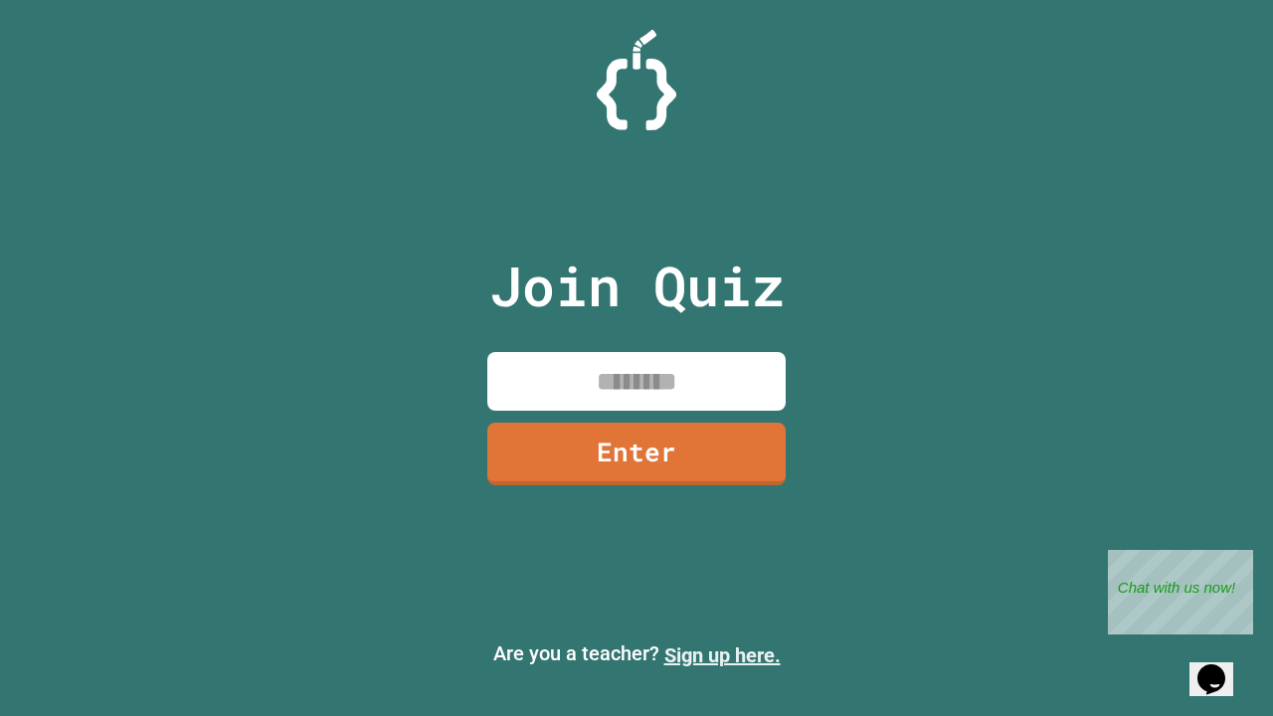
click at [722, 656] on link "Sign up here." at bounding box center [722, 656] width 116 height 24
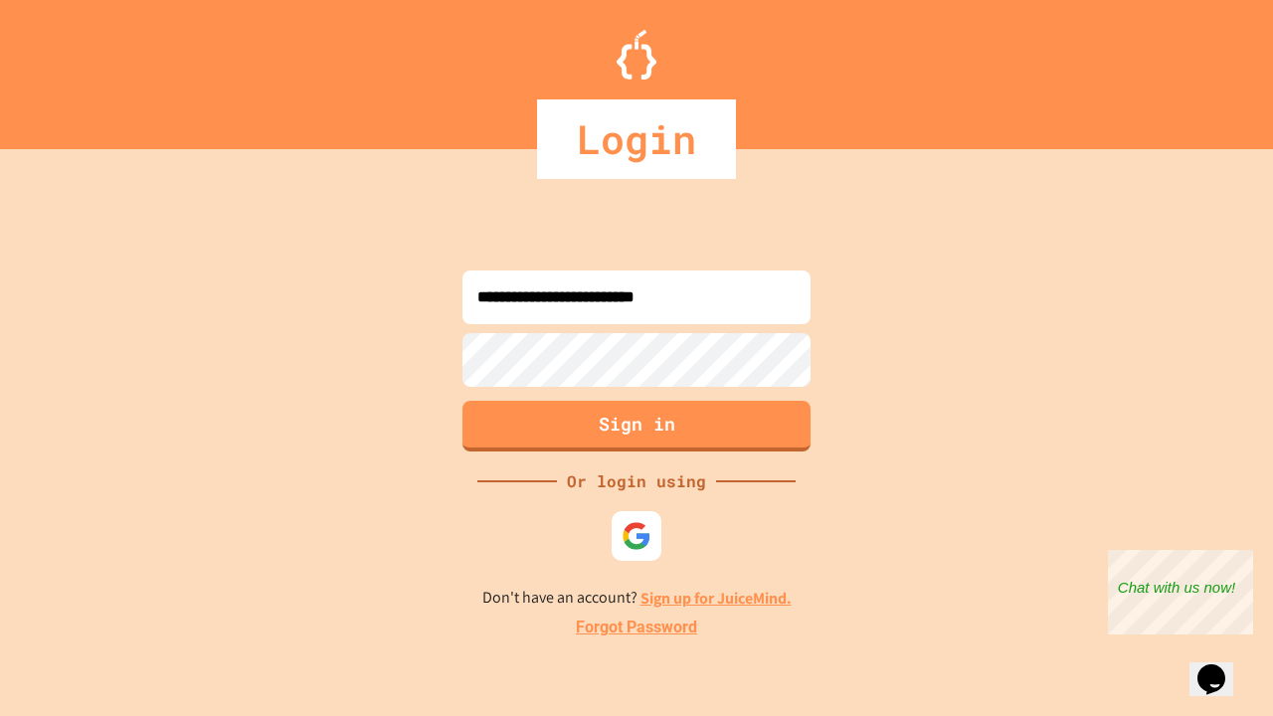
type input "**********"
